Goal: Transaction & Acquisition: Purchase product/service

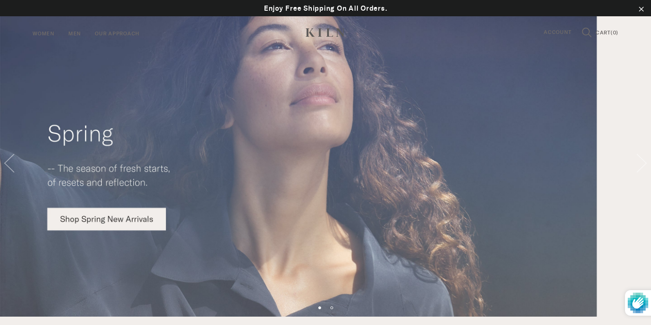
scroll to position [44, 0]
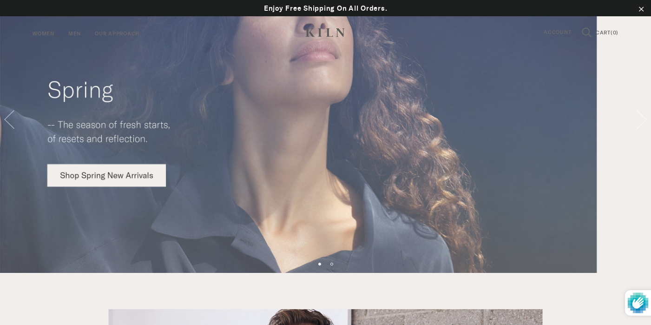
click at [641, 8] on icon ".cls-1{fill:none;stroke:#000;stroke-miterlimit:10;stroke-width:2px}" at bounding box center [642, 9] width 10 height 10
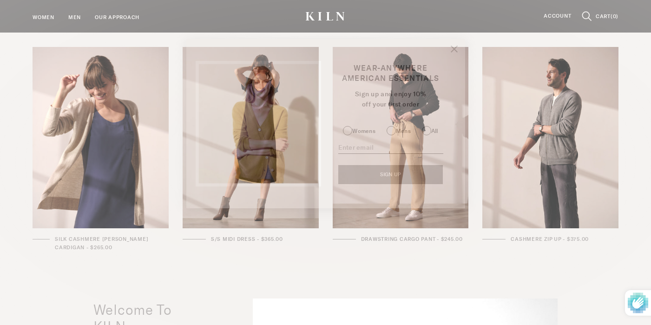
scroll to position [967, 0]
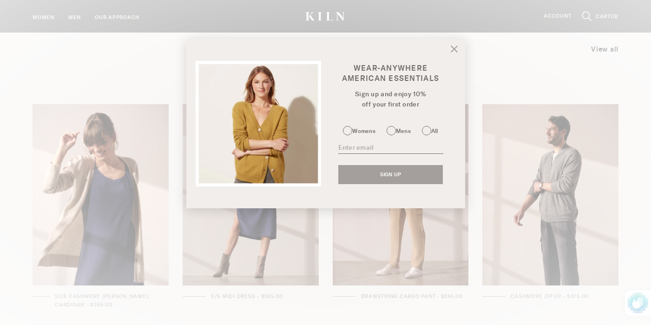
click at [451, 48] on icon at bounding box center [454, 49] width 7 height 7
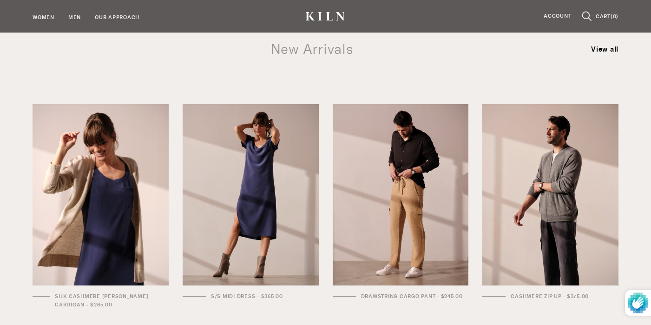
click at [608, 49] on link "View all" at bounding box center [604, 48] width 27 height 14
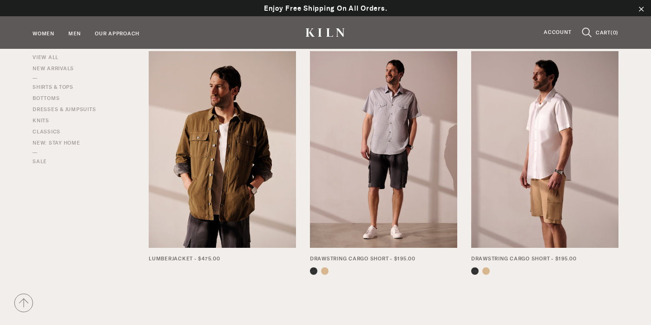
scroll to position [784, 0]
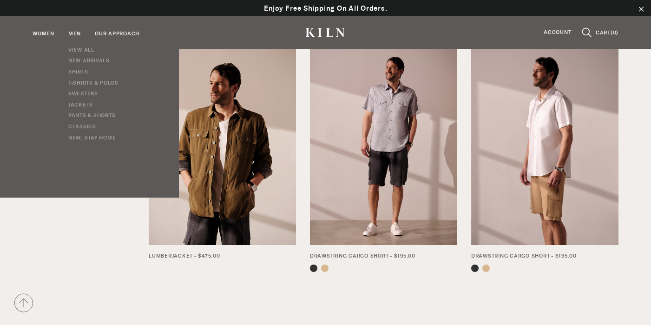
click at [73, 36] on link "Men" at bounding box center [74, 34] width 13 height 9
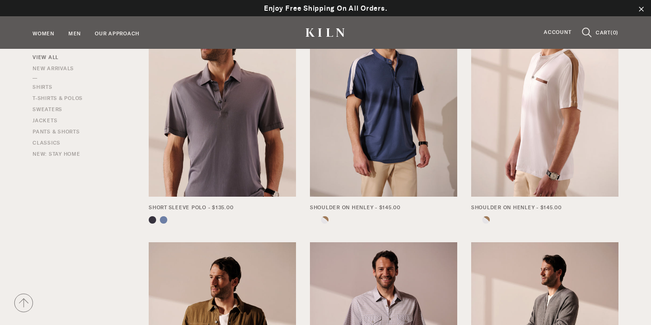
scroll to position [986, 0]
